Goal: Information Seeking & Learning: Learn about a topic

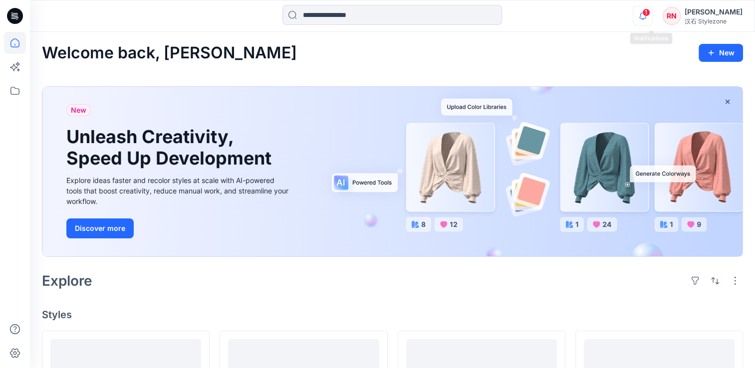
click at [652, 16] on icon "button" at bounding box center [643, 16] width 19 height 20
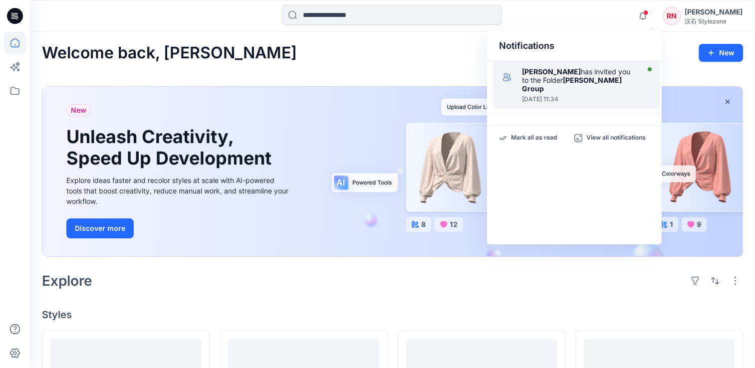
click at [497, 77] on img at bounding box center [507, 77] width 20 height 20
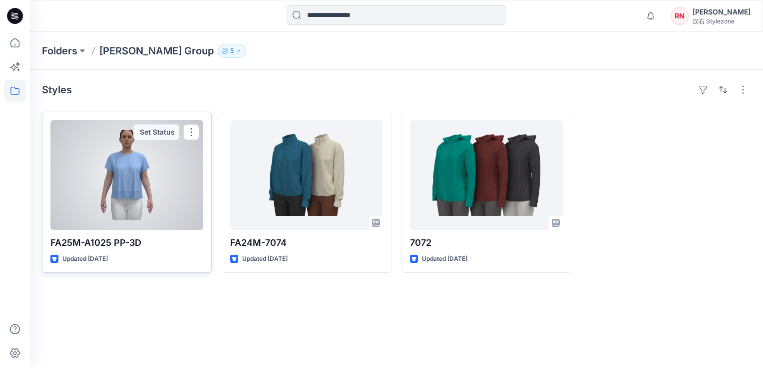
click at [95, 166] on div at bounding box center [126, 175] width 153 height 110
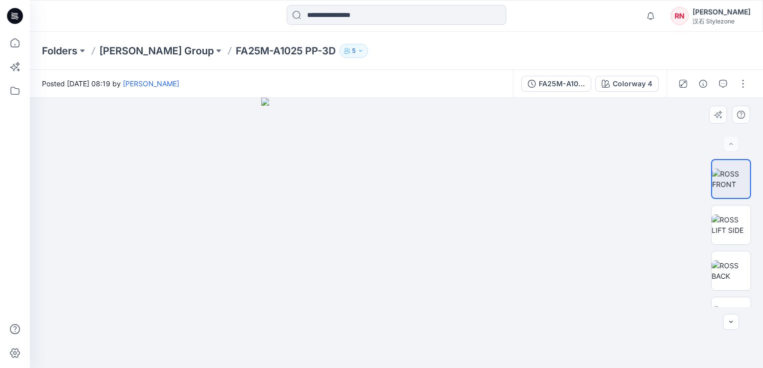
drag, startPoint x: 404, startPoint y: 256, endPoint x: 352, endPoint y: 269, distance: 53.4
click at [351, 270] on img at bounding box center [396, 233] width 271 height 271
drag, startPoint x: 427, startPoint y: 253, endPoint x: 762, endPoint y: 145, distance: 352.3
click at [422, 243] on img at bounding box center [396, 233] width 271 height 271
drag, startPoint x: 448, startPoint y: 252, endPoint x: 443, endPoint y: 155, distance: 97.5
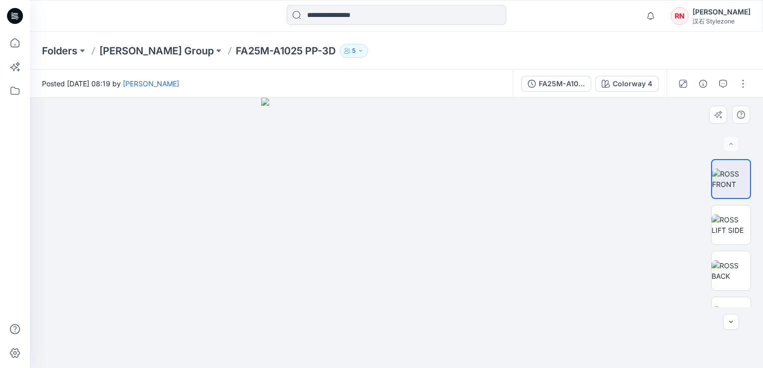
click at [443, 155] on img at bounding box center [396, 233] width 271 height 271
click at [729, 225] on img at bounding box center [730, 225] width 39 height 21
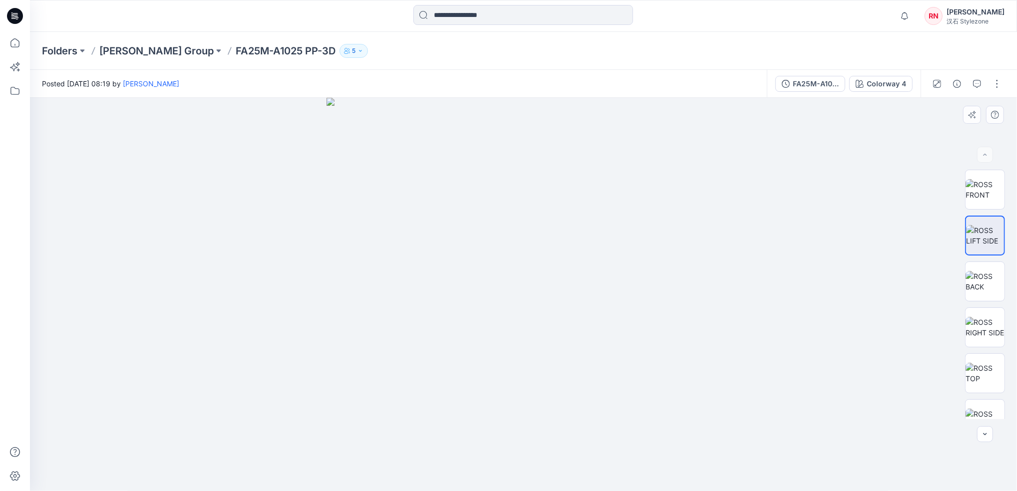
drag, startPoint x: 535, startPoint y: 308, endPoint x: 594, endPoint y: 281, distance: 64.5
click at [533, 286] on img at bounding box center [524, 295] width 394 height 394
click at [762, 292] on img at bounding box center [985, 281] width 39 height 21
drag, startPoint x: 994, startPoint y: 324, endPoint x: 958, endPoint y: 324, distance: 35.9
click at [762, 324] on img at bounding box center [985, 327] width 39 height 21
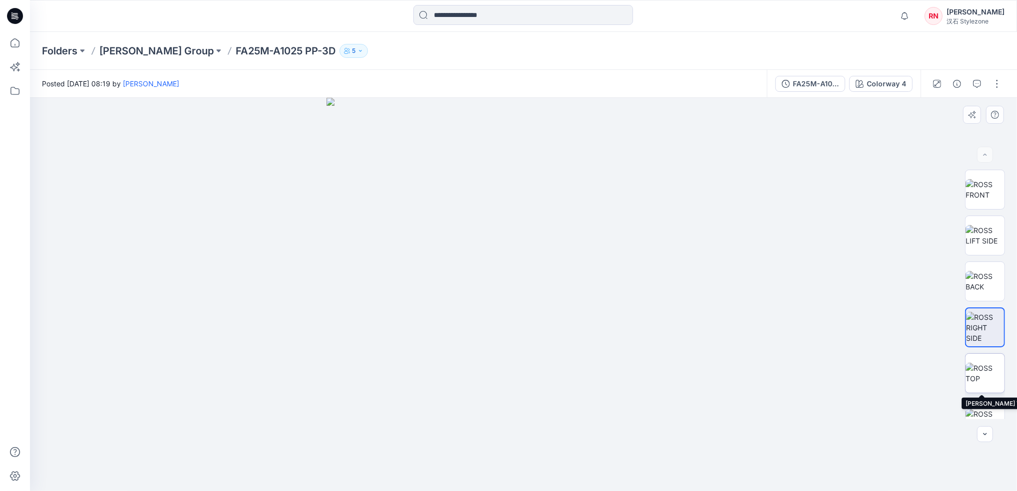
click at [762, 368] on img at bounding box center [985, 373] width 39 height 21
drag, startPoint x: 1011, startPoint y: 289, endPoint x: 1010, endPoint y: 307, distance: 18.0
click at [762, 307] on div at bounding box center [985, 295] width 64 height 250
drag, startPoint x: 1001, startPoint y: 320, endPoint x: 1001, endPoint y: 375, distance: 55.4
click at [762, 368] on div at bounding box center [985, 295] width 40 height 250
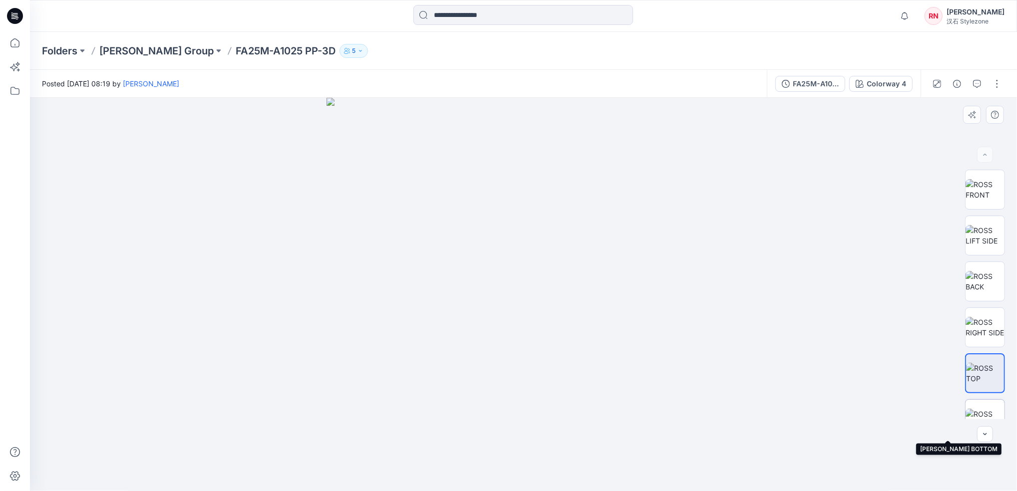
click at [762, 368] on img at bounding box center [985, 419] width 39 height 21
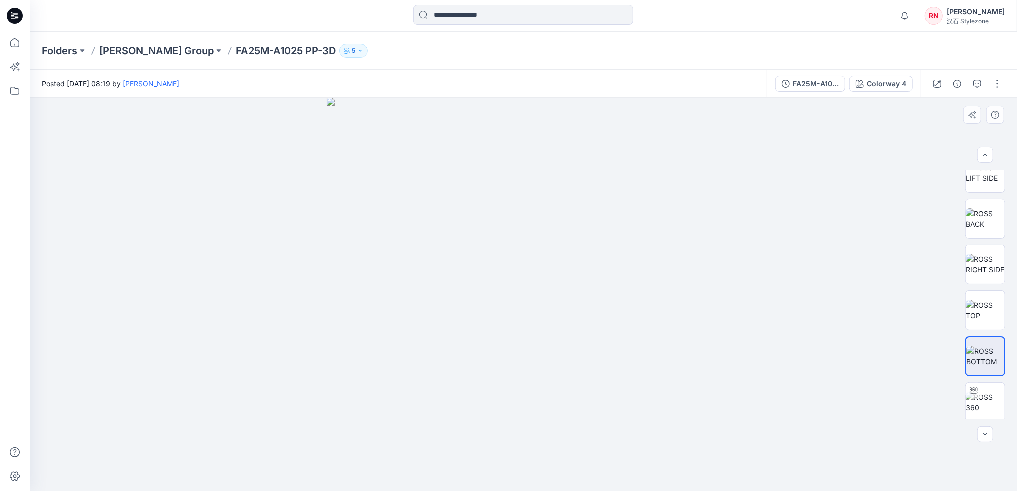
scroll to position [65, 0]
click at [762, 368] on img at bounding box center [985, 399] width 39 height 21
drag, startPoint x: 562, startPoint y: 340, endPoint x: 803, endPoint y: 358, distance: 241.9
click at [762, 358] on div at bounding box center [523, 294] width 987 height 393
click at [762, 80] on button "Colorway 4" at bounding box center [880, 84] width 63 height 16
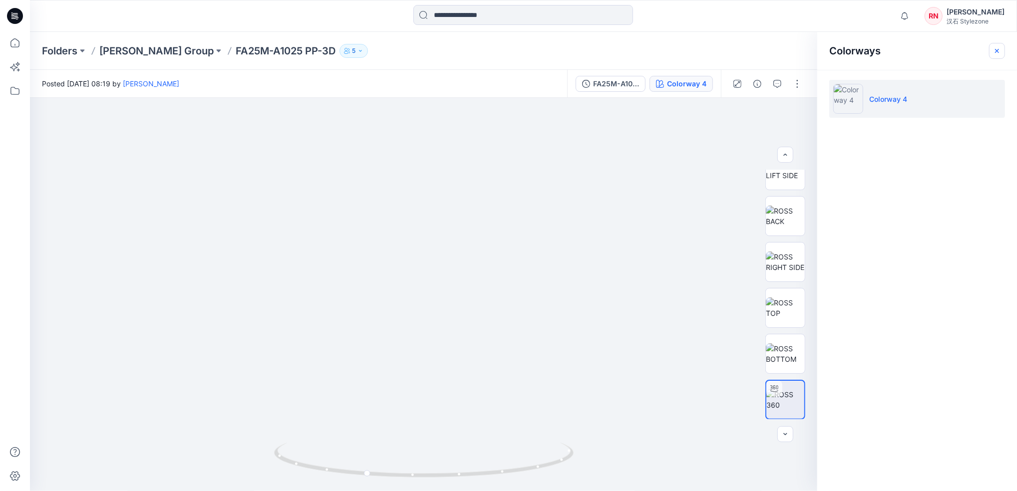
click at [762, 54] on icon "button" at bounding box center [997, 51] width 8 height 8
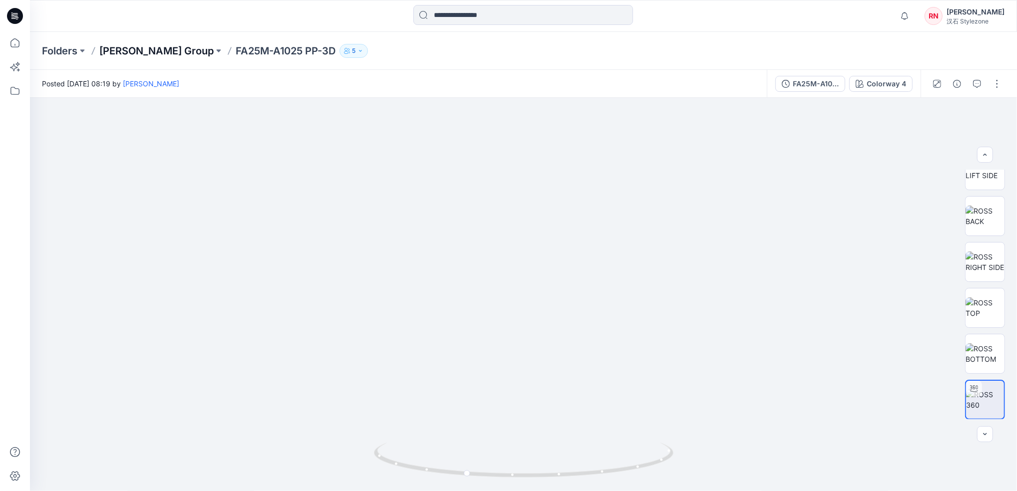
click at [150, 52] on p "[PERSON_NAME] Group" at bounding box center [156, 51] width 114 height 14
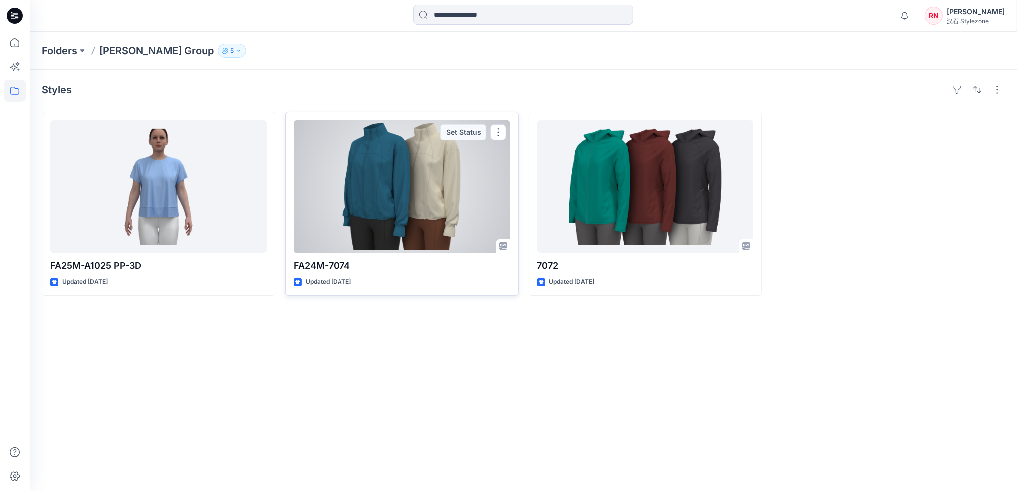
click at [393, 137] on div at bounding box center [402, 186] width 216 height 133
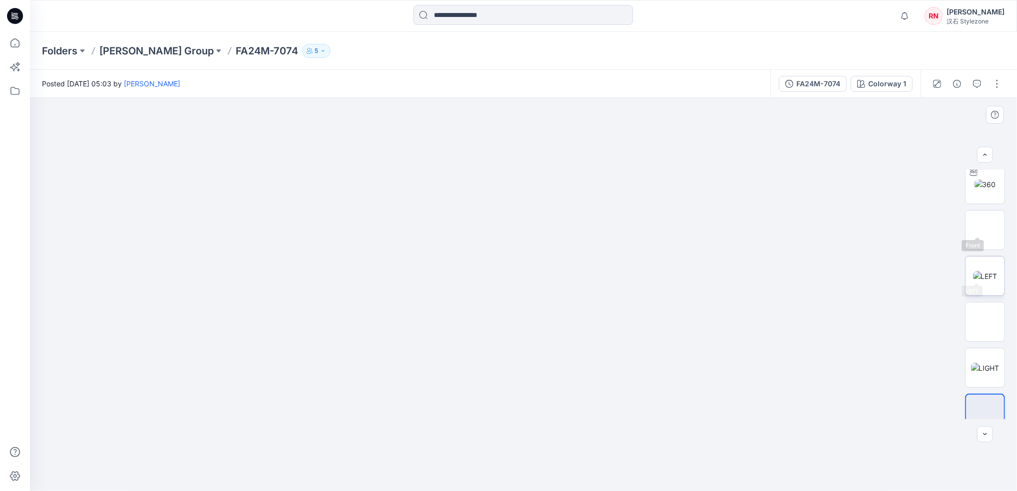
scroll to position [65, 0]
click at [762, 349] on img at bounding box center [985, 354] width 28 height 10
click at [762, 312] on img at bounding box center [985, 308] width 24 height 10
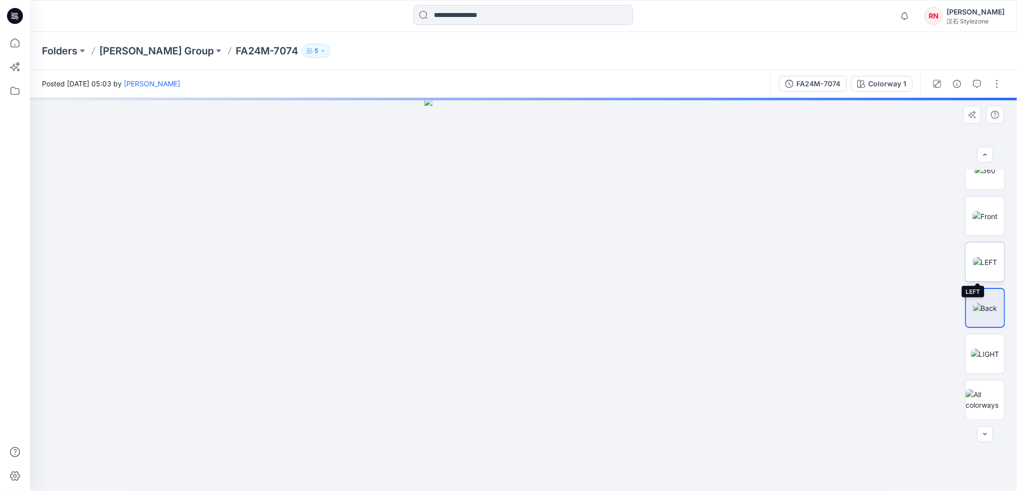
click at [762, 268] on img at bounding box center [985, 262] width 24 height 10
click at [128, 49] on p "[PERSON_NAME] Group" at bounding box center [156, 51] width 114 height 14
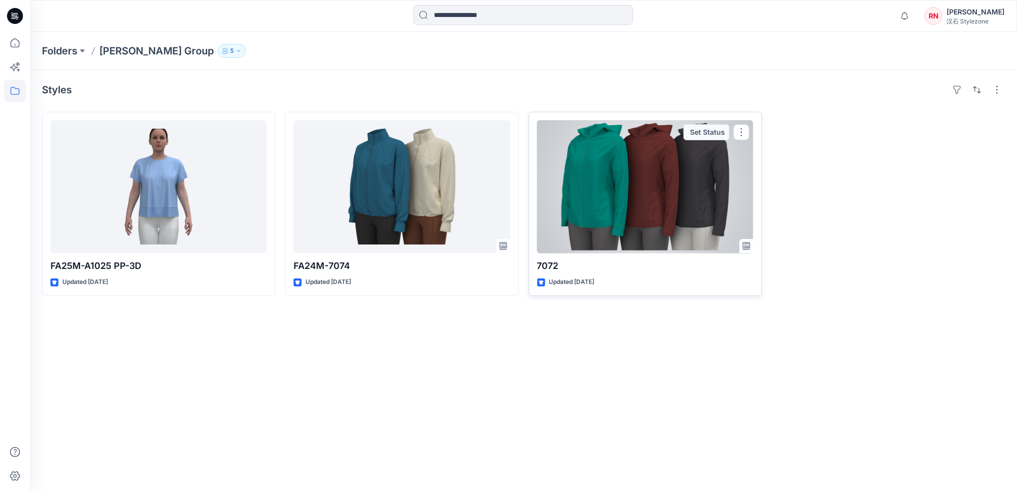
click at [645, 166] on div at bounding box center [645, 186] width 216 height 133
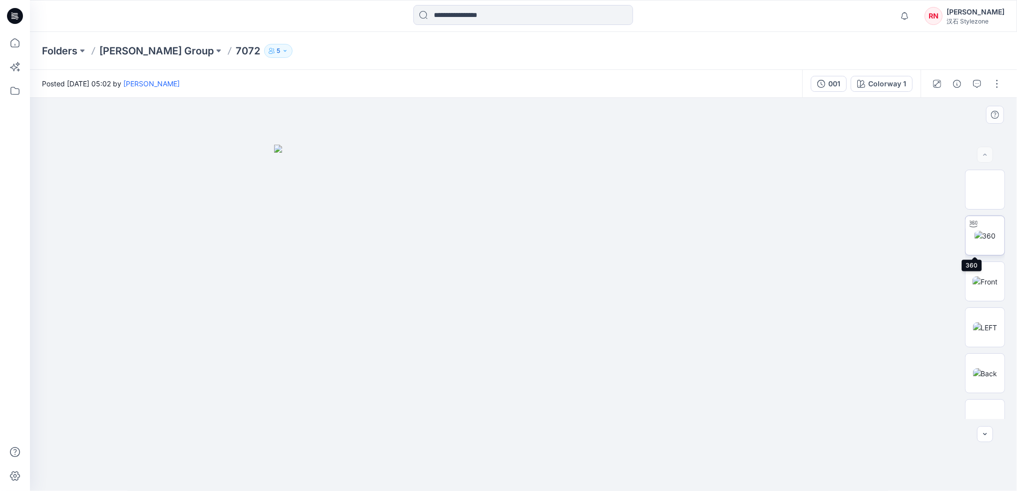
click at [762, 241] on img at bounding box center [985, 236] width 21 height 10
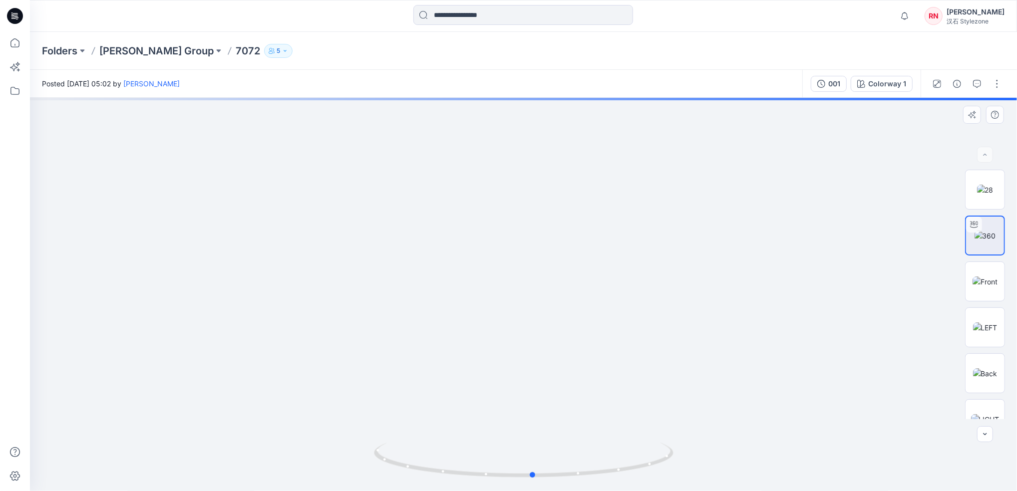
drag, startPoint x: 550, startPoint y: 358, endPoint x: 260, endPoint y: 315, distance: 293.3
click at [260, 315] on div at bounding box center [523, 294] width 987 height 393
